Goal: Information Seeking & Learning: Understand process/instructions

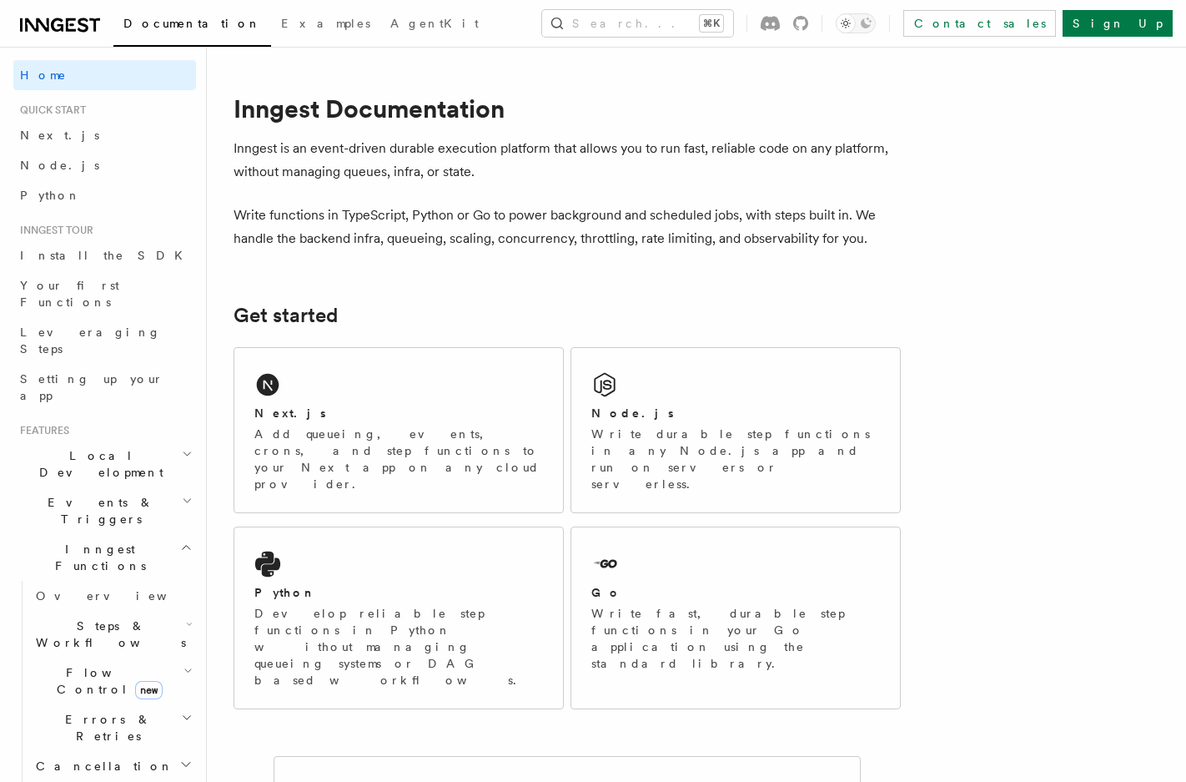
click at [82, 664] on span "Flow Control new" at bounding box center [106, 680] width 154 height 33
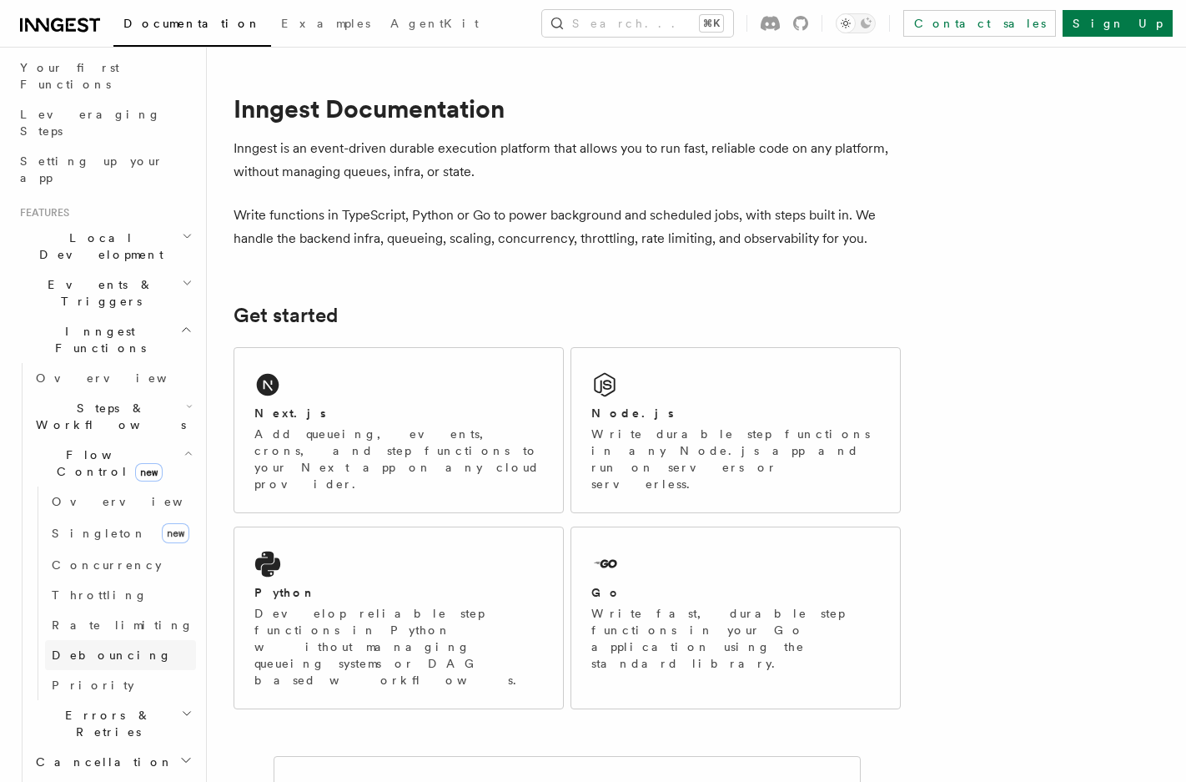
scroll to position [239, 0]
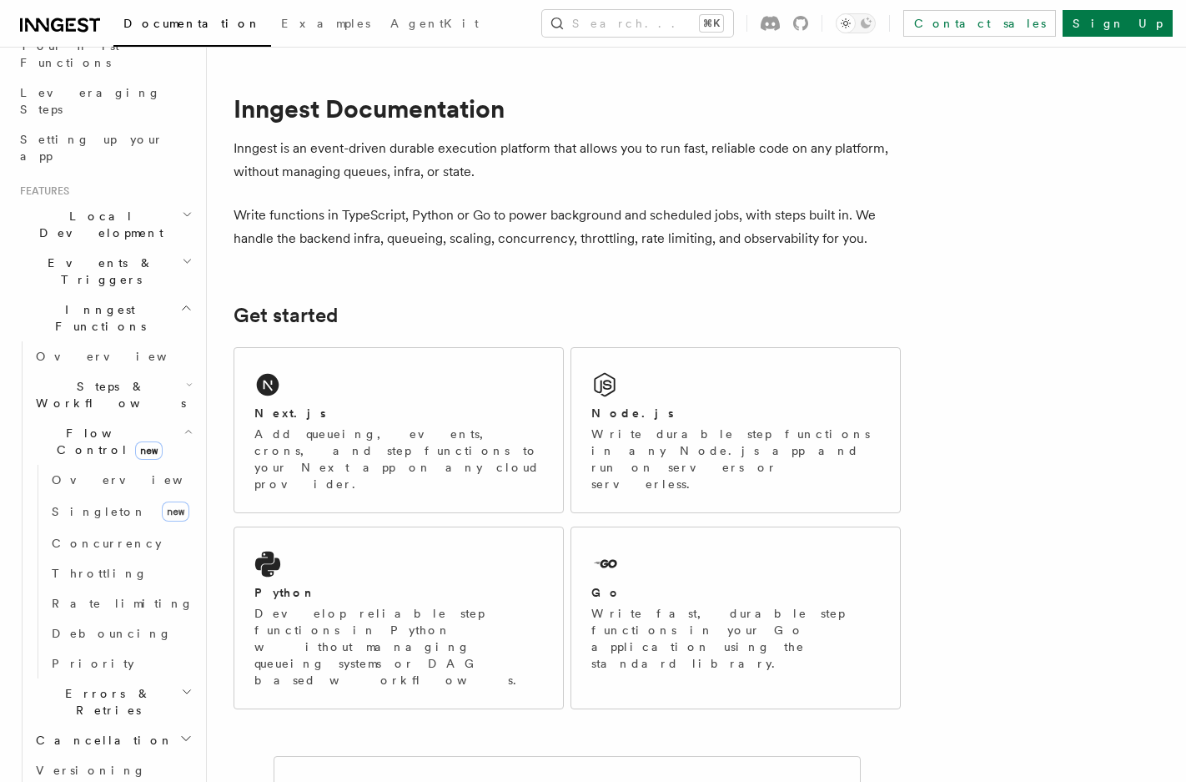
click at [118, 678] on h2 "Errors & Retries" at bounding box center [112, 701] width 167 height 47
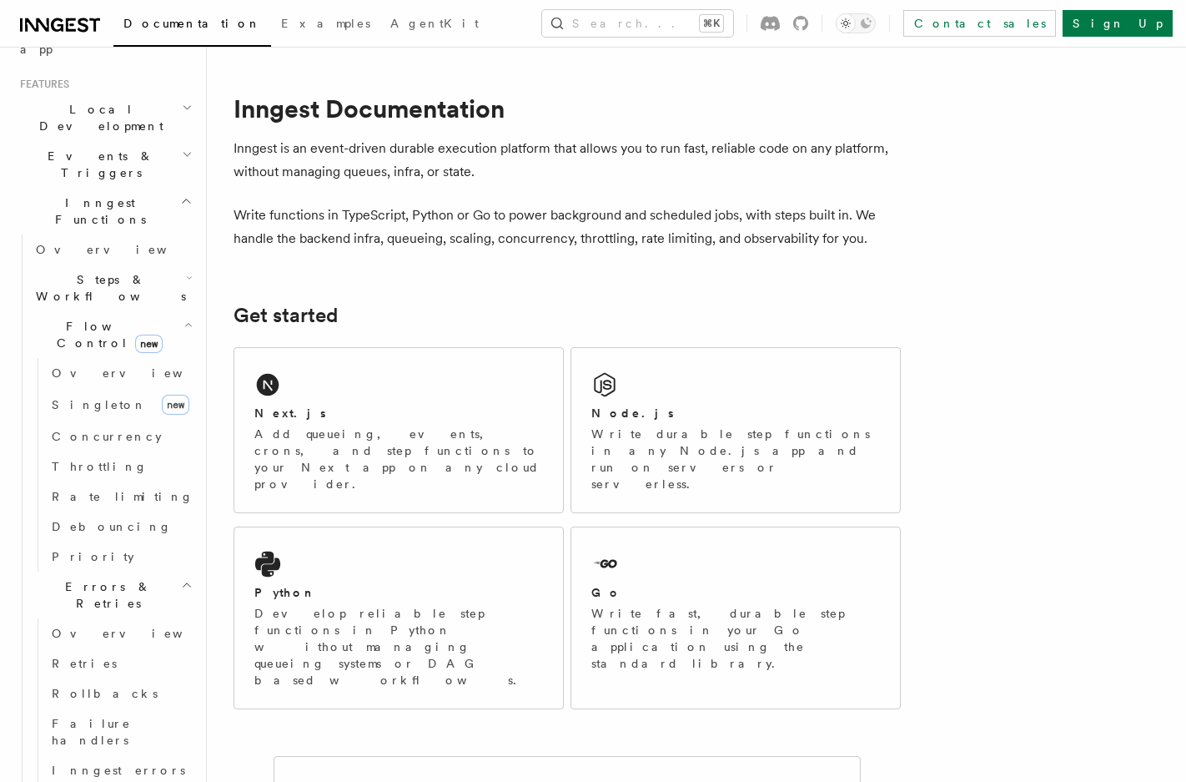
scroll to position [385, 0]
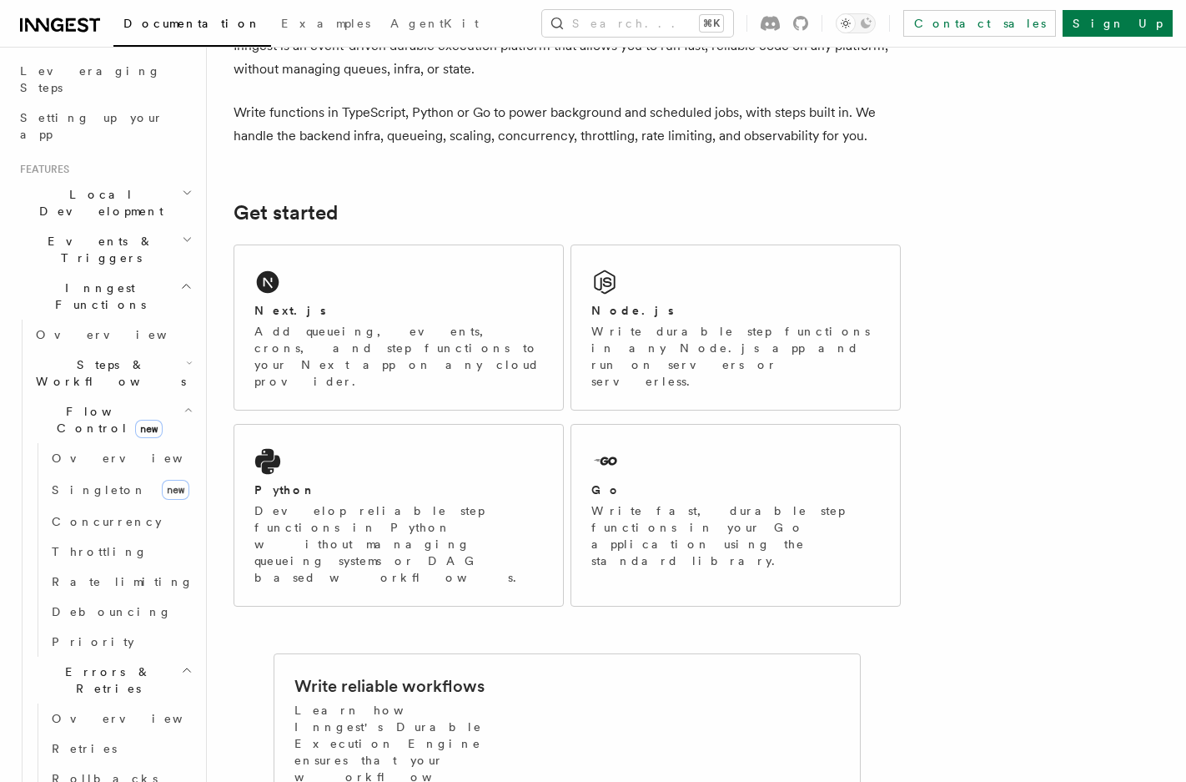
scroll to position [259, 0]
click at [121, 358] on span "Steps & Workflows" at bounding box center [107, 374] width 157 height 33
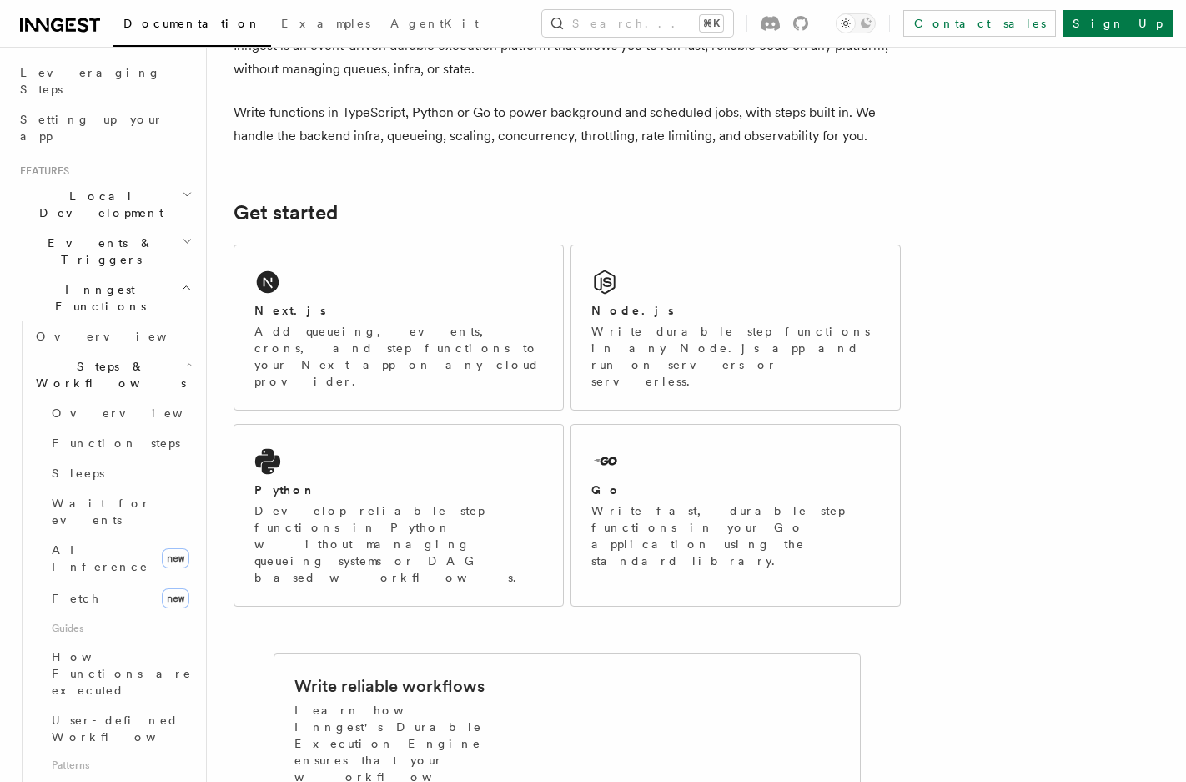
click at [121, 358] on span "Steps & Workflows" at bounding box center [107, 374] width 157 height 33
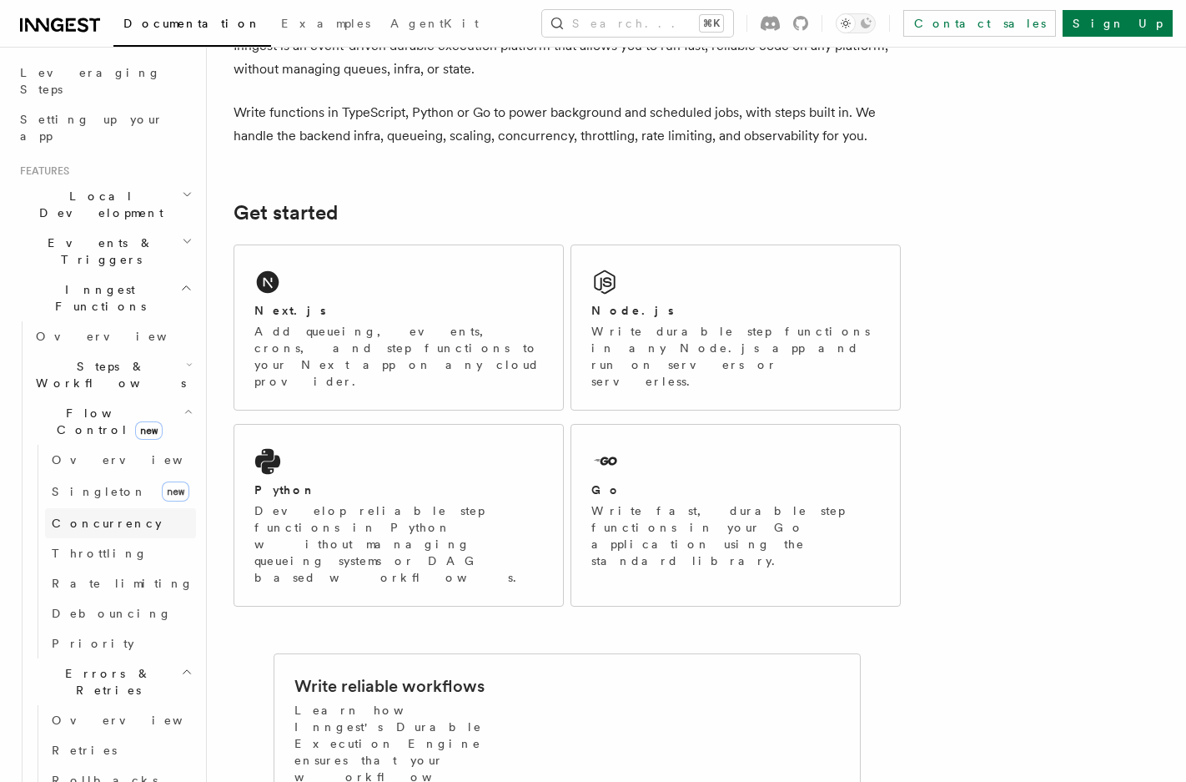
scroll to position [288, 0]
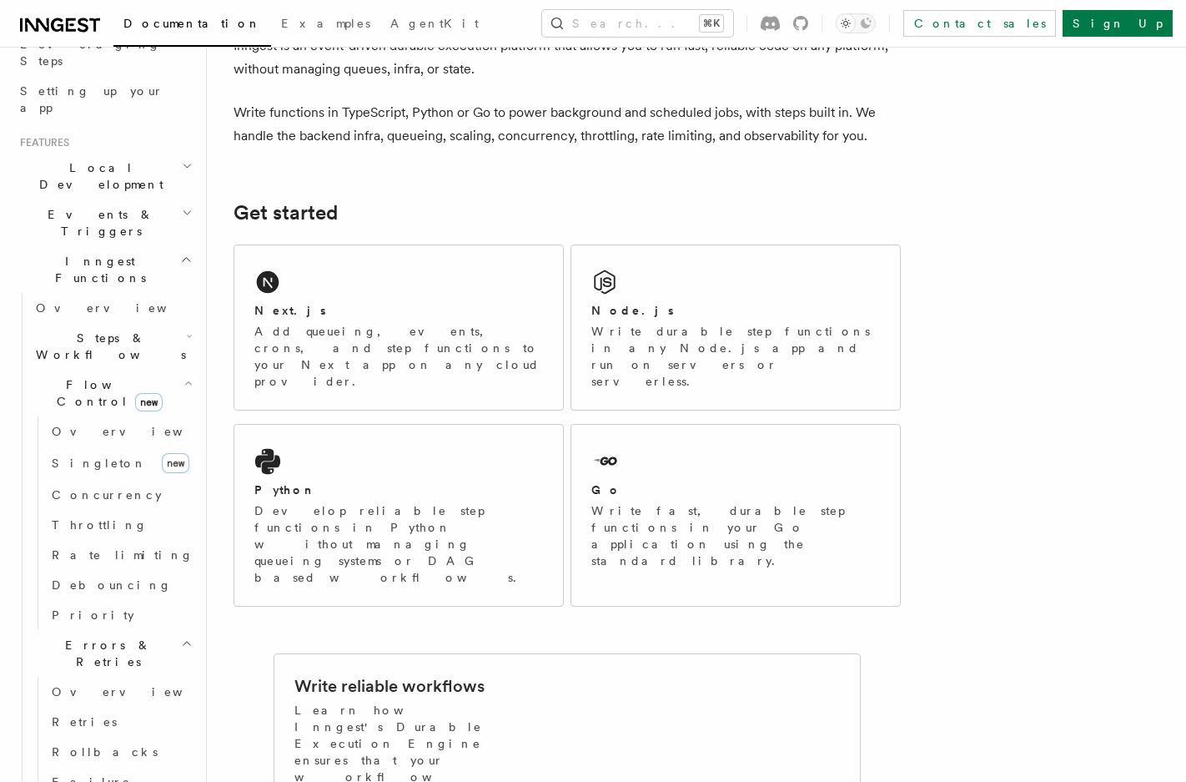
click at [131, 199] on h2 "Events & Triggers" at bounding box center [104, 222] width 183 height 47
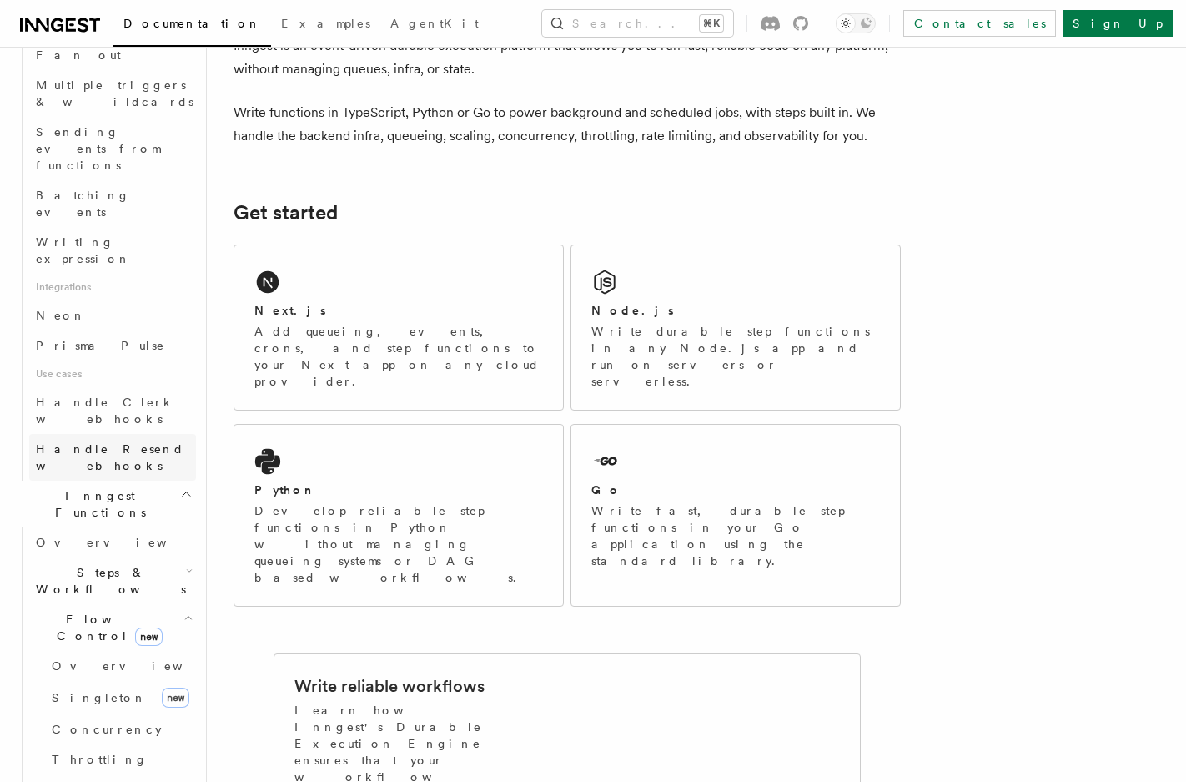
scroll to position [885, 0]
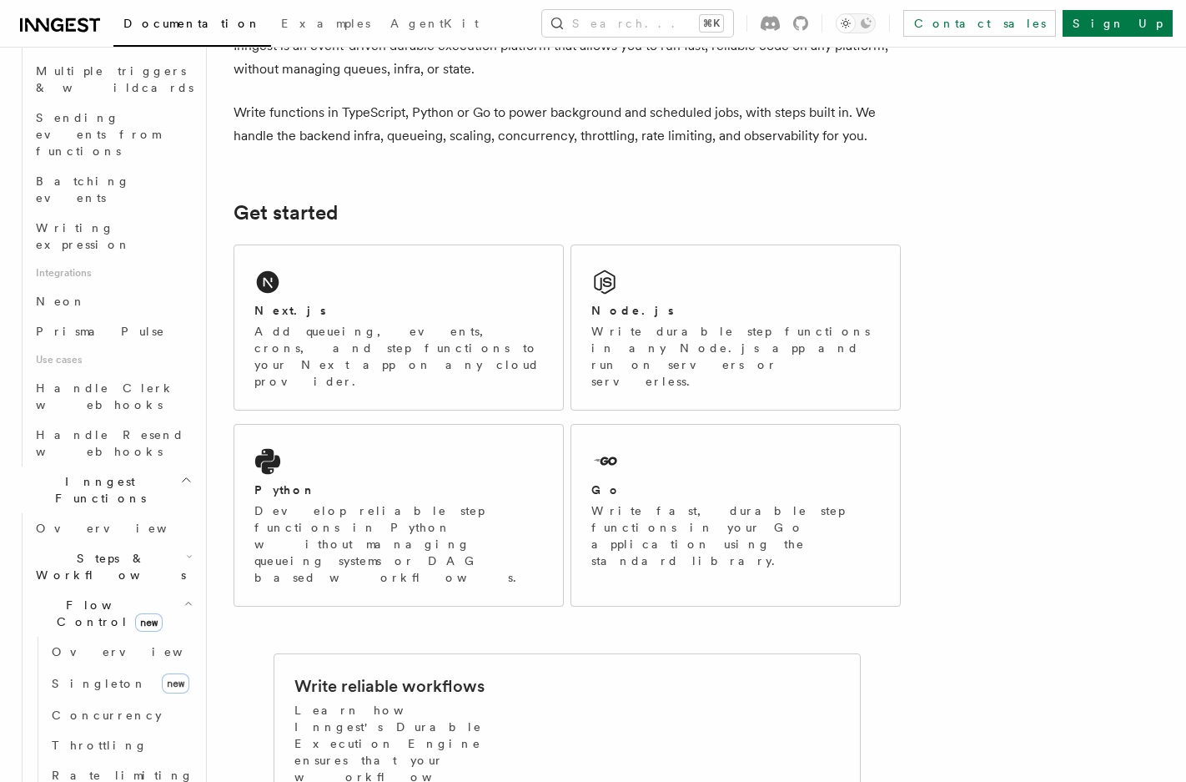
click at [142, 543] on h2 "Steps & Workflows" at bounding box center [112, 566] width 167 height 47
click at [85, 773] on link "Fetch new" at bounding box center [120, 789] width 151 height 33
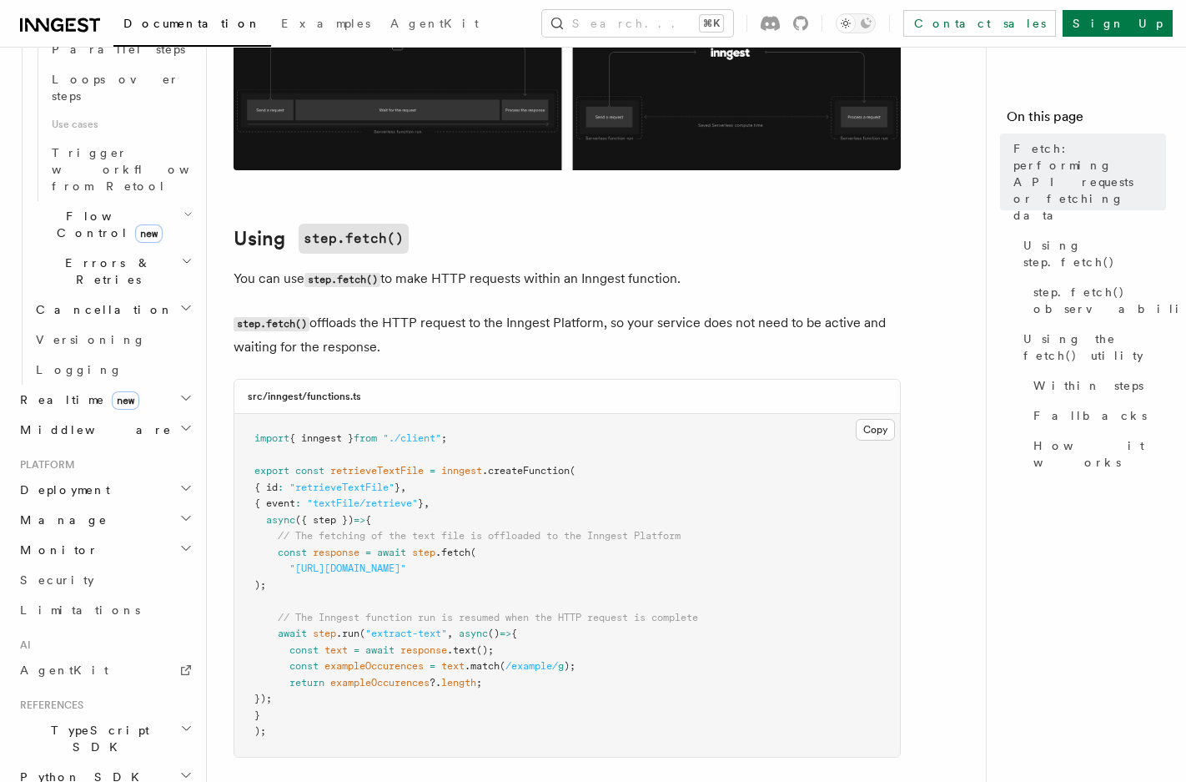
scroll to position [377, 0]
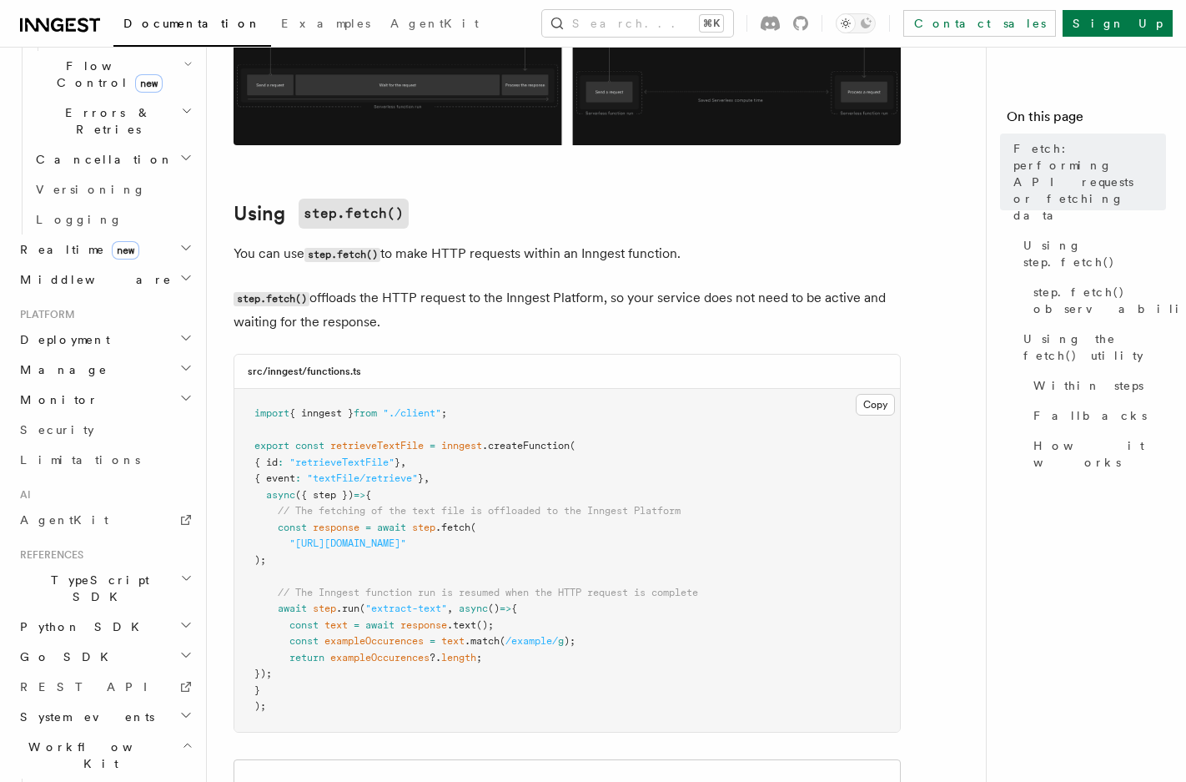
scroll to position [0, 0]
